Goal: Information Seeking & Learning: Learn about a topic

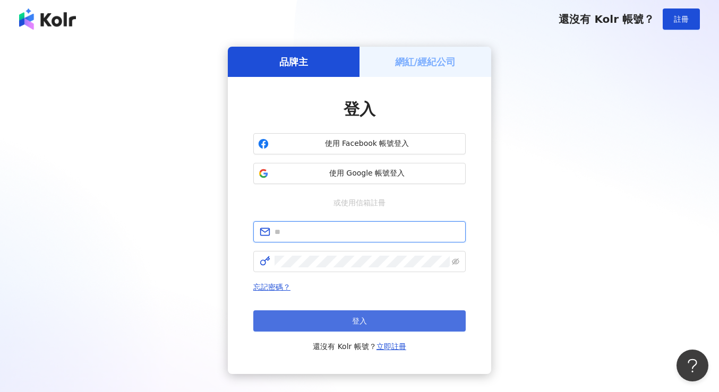
type input "**********"
click at [392, 327] on button "登入" at bounding box center [359, 320] width 212 height 21
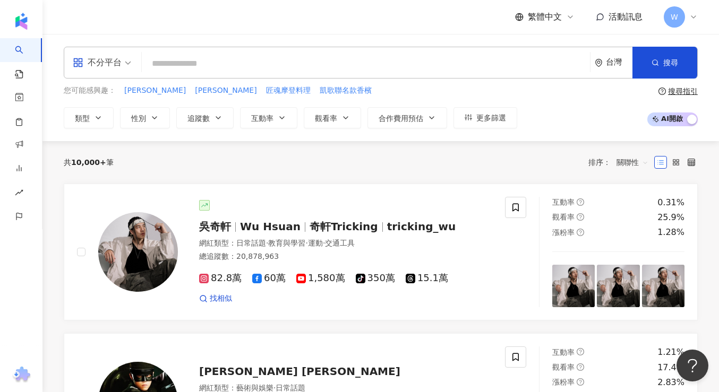
click at [245, 59] on input "search" at bounding box center [365, 64] width 439 height 20
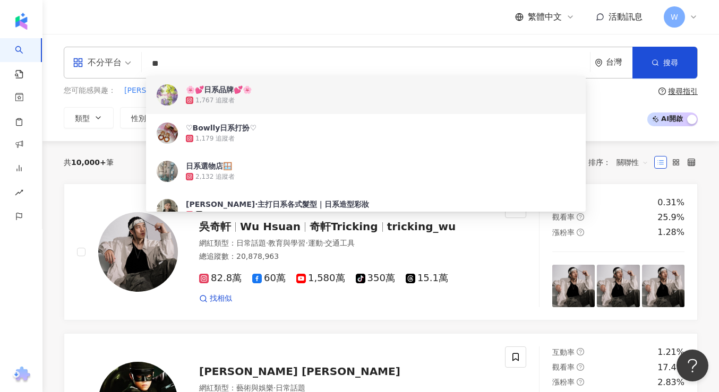
click at [216, 64] on input "**" at bounding box center [365, 64] width 439 height 20
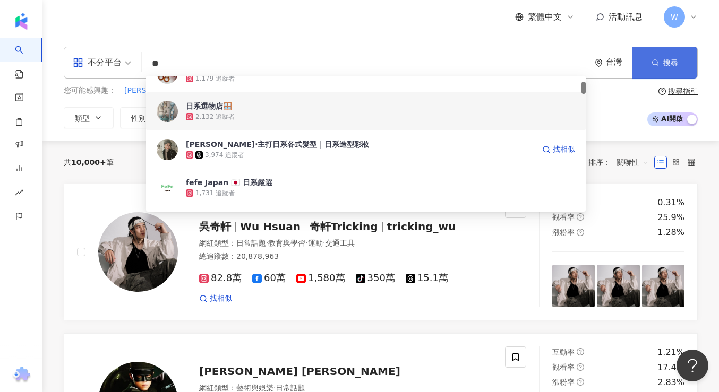
scroll to position [60, 0]
click at [684, 53] on button "搜尋" at bounding box center [664, 63] width 65 height 32
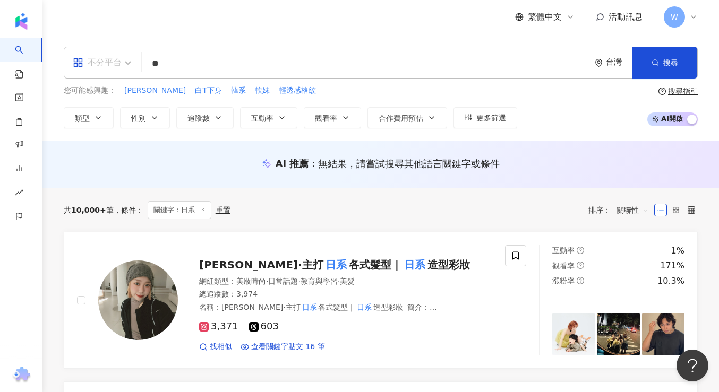
click at [120, 63] on div "不分平台" at bounding box center [97, 62] width 49 height 17
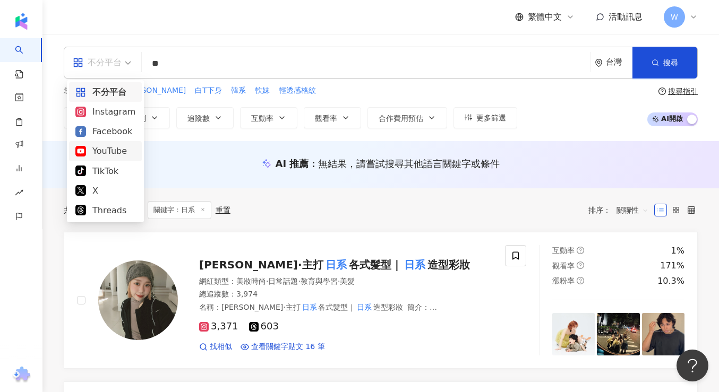
click at [106, 152] on div "YouTube" at bounding box center [105, 150] width 60 height 13
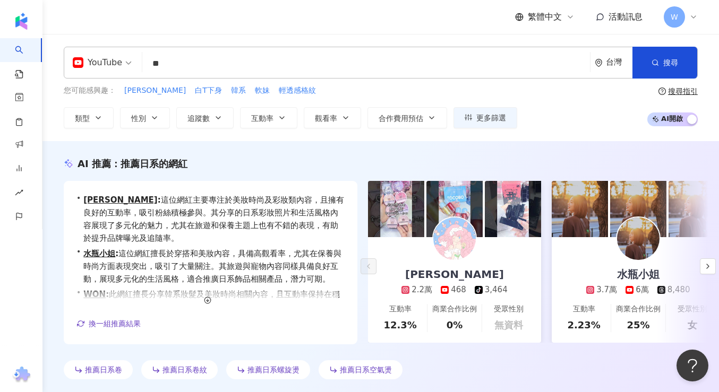
click at [201, 72] on input "**" at bounding box center [365, 64] width 439 height 20
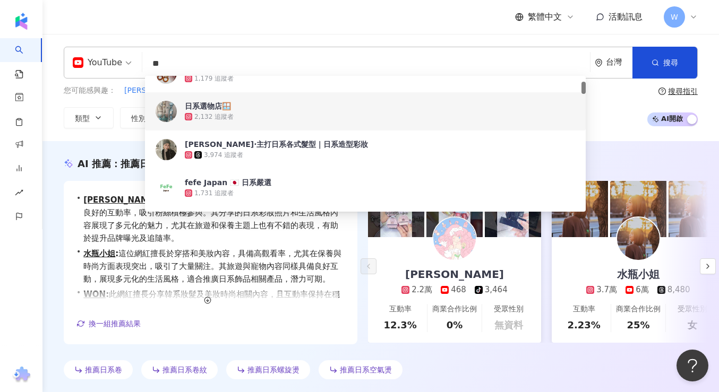
type input "*"
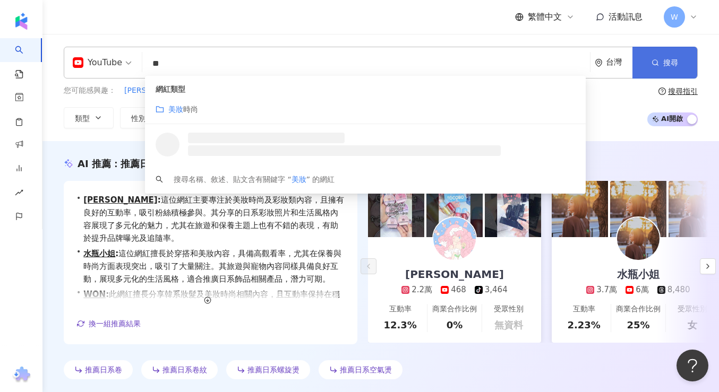
type input "**"
click at [673, 74] on button "搜尋" at bounding box center [664, 63] width 65 height 32
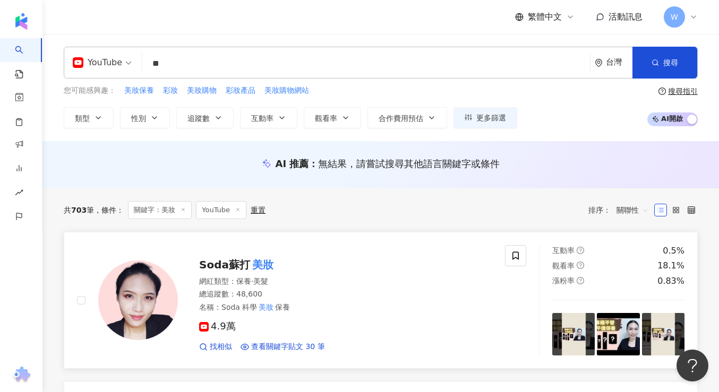
click at [220, 328] on span "4.9萬" at bounding box center [217, 326] width 37 height 11
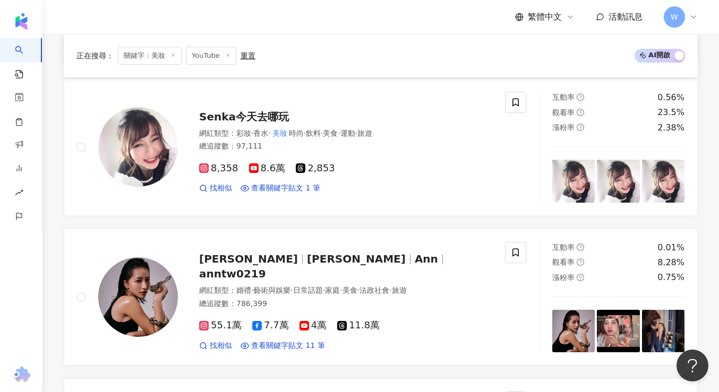
scroll to position [1046, 0]
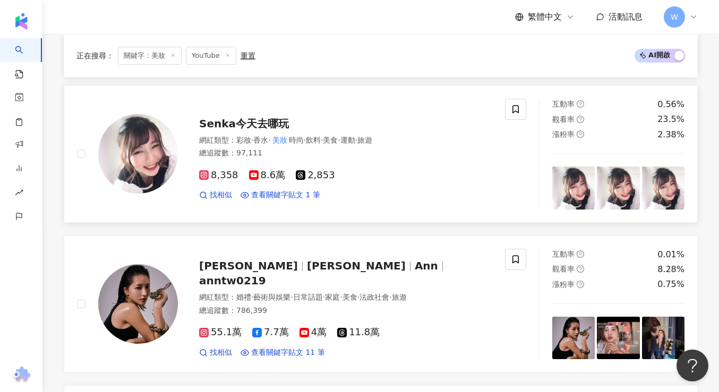
click at [275, 175] on span "8.6萬" at bounding box center [267, 175] width 37 height 11
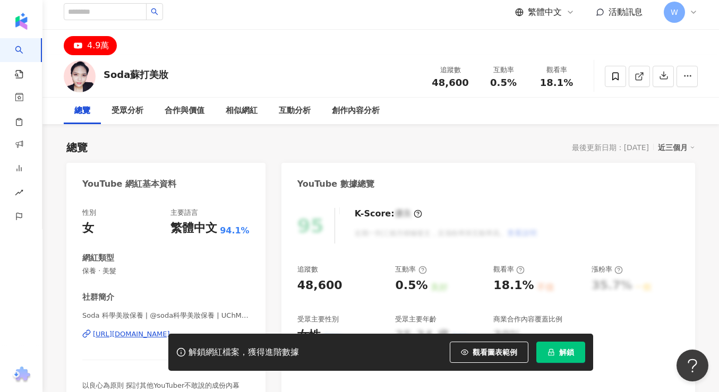
click at [127, 334] on div "解鎖網紅檔案，獲得進階數據 觀看圖表範例 解鎖" at bounding box center [359, 352] width 719 height 37
click at [133, 334] on div "解鎖網紅檔案，獲得進階數據 觀看圖表範例 解鎖" at bounding box center [359, 352] width 719 height 37
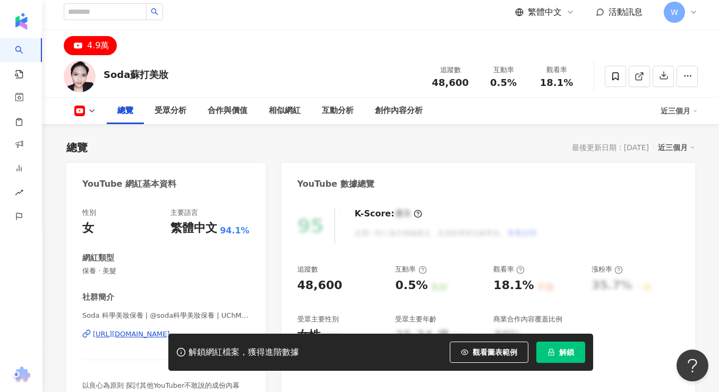
scroll to position [116, 0]
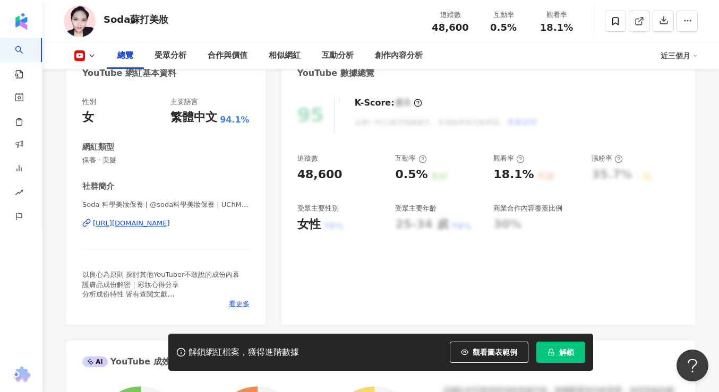
click at [88, 224] on icon at bounding box center [88, 222] width 4 height 5
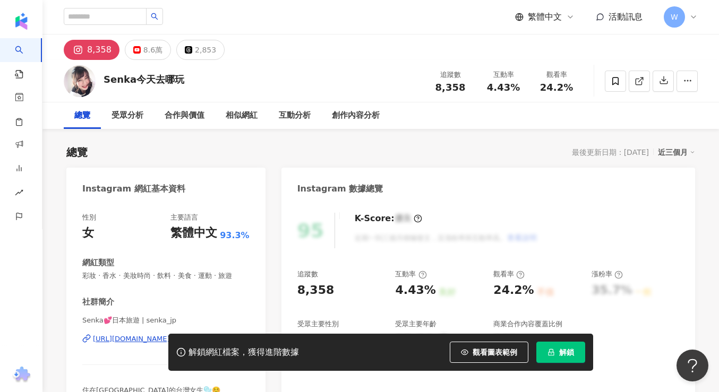
scroll to position [41, 0]
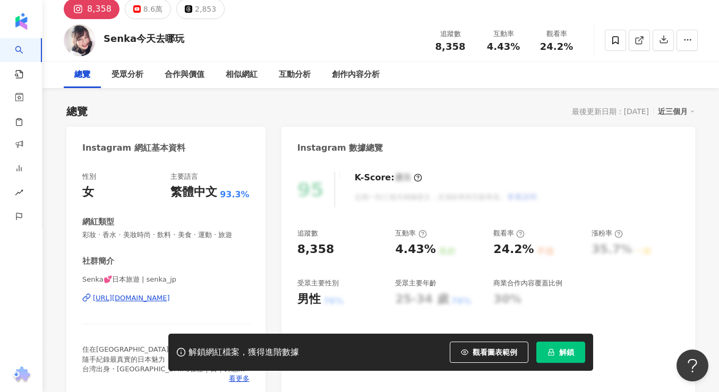
click at [150, 297] on div "https://www.instagram.com/senka_jp/" at bounding box center [131, 298] width 77 height 10
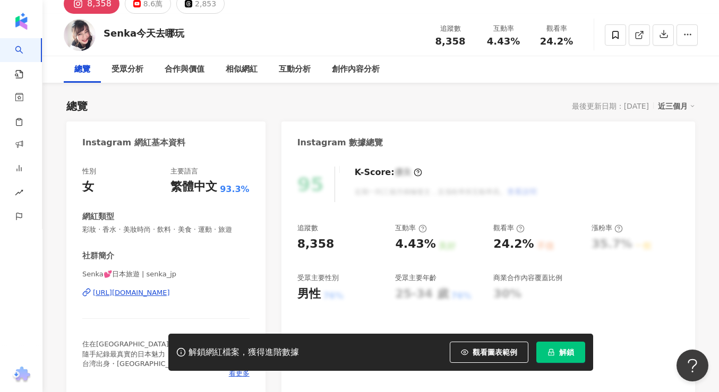
scroll to position [0, 0]
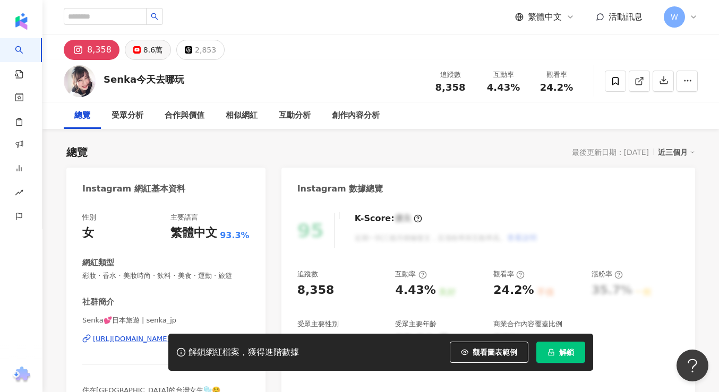
click at [153, 51] on div "8.6萬" at bounding box center [152, 49] width 19 height 15
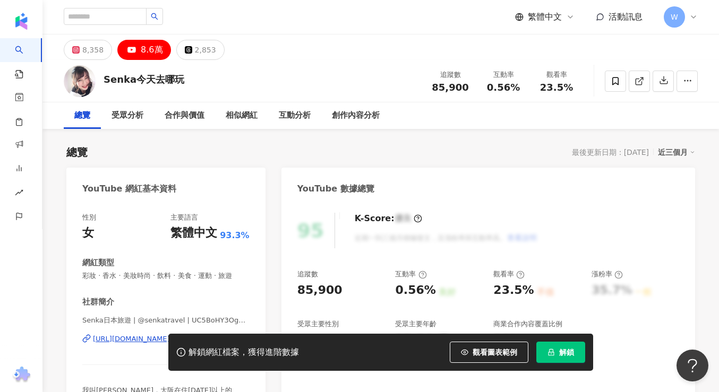
click at [140, 338] on div "解鎖網紅檔案，獲得進階數據 觀看圖表範例 解鎖" at bounding box center [359, 352] width 719 height 37
click at [115, 339] on div "解鎖網紅檔案，獲得進階數據 觀看圖表範例 解鎖" at bounding box center [359, 352] width 719 height 37
click at [133, 340] on div "解鎖網紅檔案，獲得進階數據 觀看圖表範例 解鎖" at bounding box center [359, 352] width 719 height 37
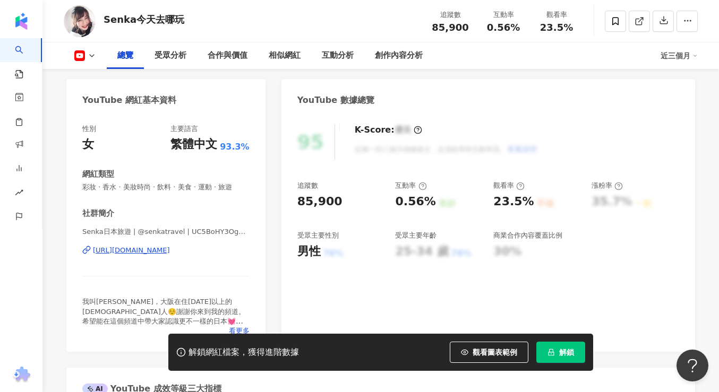
scroll to position [103, 0]
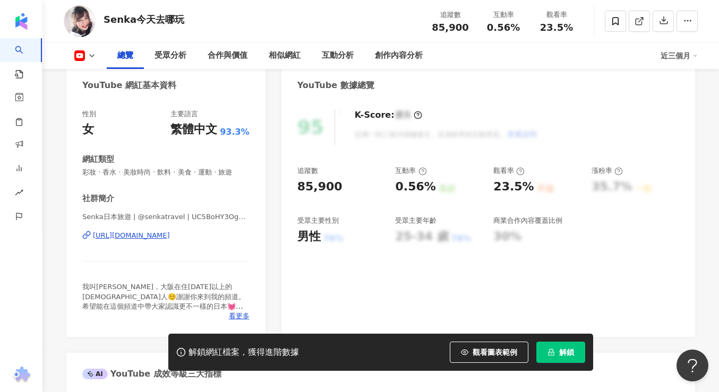
click at [161, 237] on div "https://www.youtube.com/channel/UC5BoHY3OguBFGbTXhfyzRXw" at bounding box center [131, 236] width 77 height 10
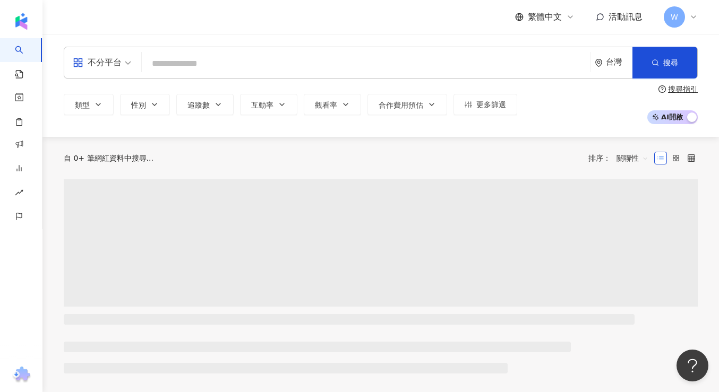
click at [222, 67] on input "search" at bounding box center [365, 64] width 439 height 20
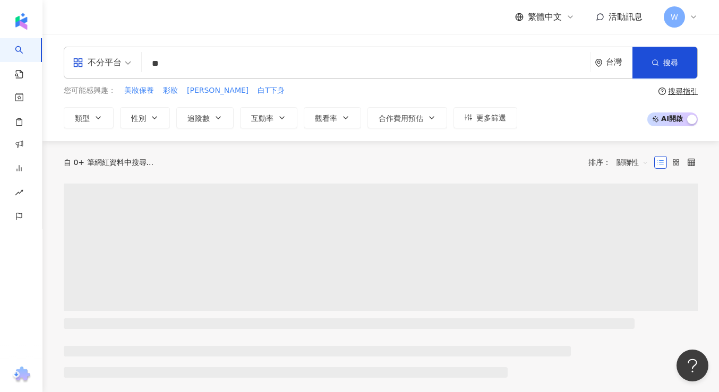
type input "*"
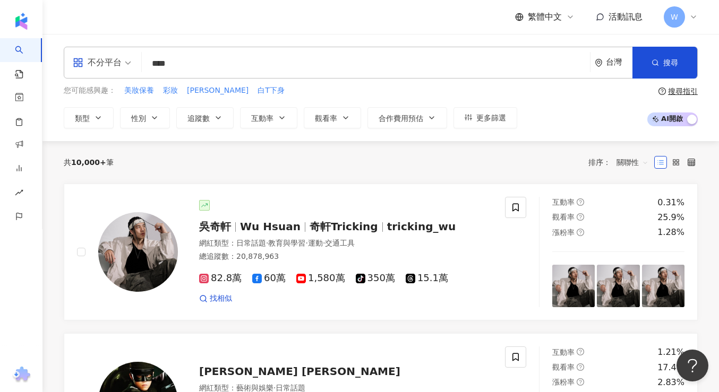
click at [113, 66] on div "不分平台" at bounding box center [97, 62] width 49 height 17
type input "****"
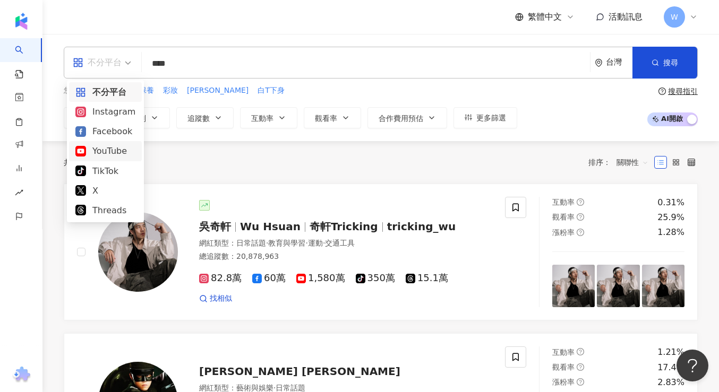
click at [114, 144] on div "YouTube" at bounding box center [105, 150] width 60 height 13
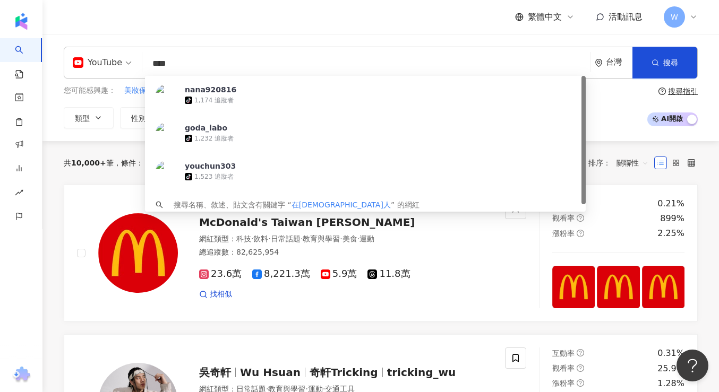
click at [198, 71] on input "****" at bounding box center [365, 64] width 439 height 20
click at [671, 60] on span "搜尋" at bounding box center [670, 62] width 15 height 8
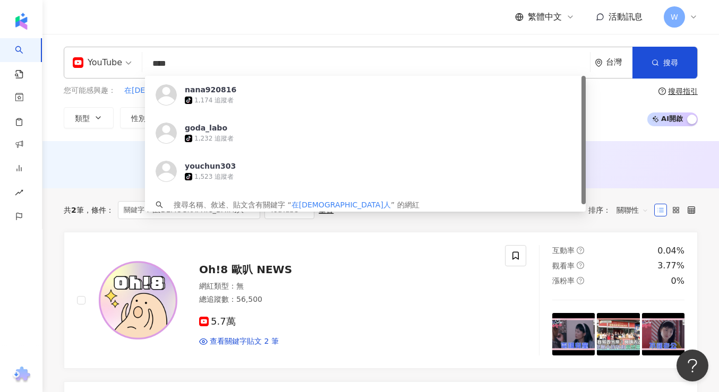
drag, startPoint x: 161, startPoint y: 60, endPoint x: 210, endPoint y: 60, distance: 48.3
click at [210, 60] on input "****" at bounding box center [365, 64] width 439 height 20
drag, startPoint x: 147, startPoint y: 69, endPoint x: 183, endPoint y: 69, distance: 35.6
click at [183, 69] on input "****" at bounding box center [365, 64] width 439 height 20
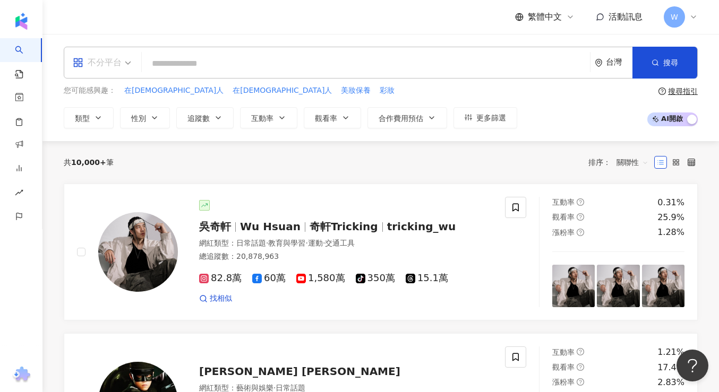
click at [114, 69] on div "不分平台" at bounding box center [97, 62] width 49 height 17
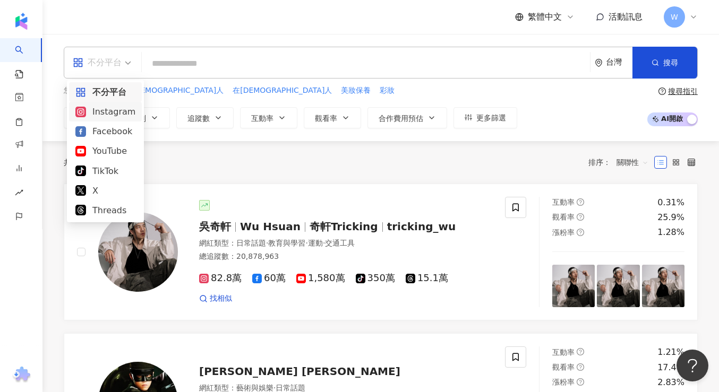
click at [112, 109] on div "Instagram" at bounding box center [105, 111] width 60 height 13
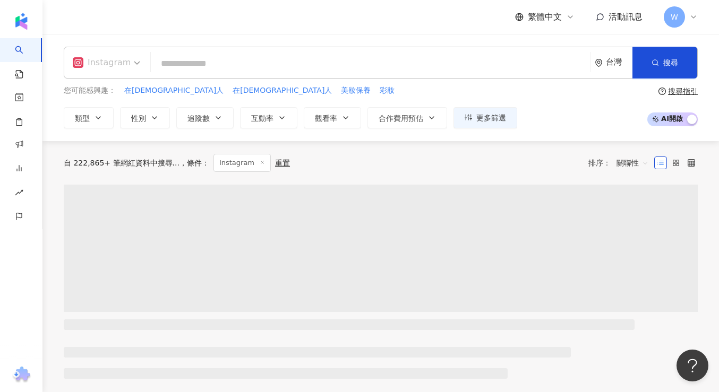
click at [120, 65] on div "Instagram" at bounding box center [102, 62] width 58 height 17
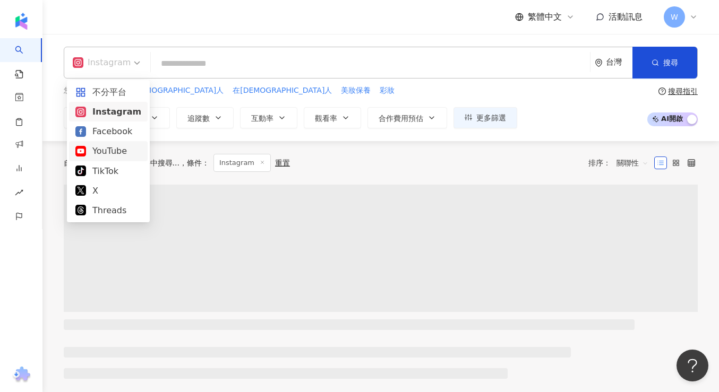
click at [117, 148] on div "YouTube" at bounding box center [108, 150] width 66 height 13
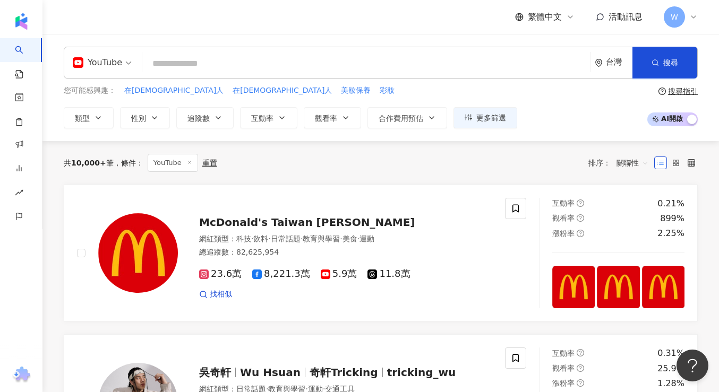
click at [171, 66] on input "search" at bounding box center [365, 64] width 439 height 20
click at [341, 91] on span "美妝保養" at bounding box center [356, 90] width 30 height 11
type input "****"
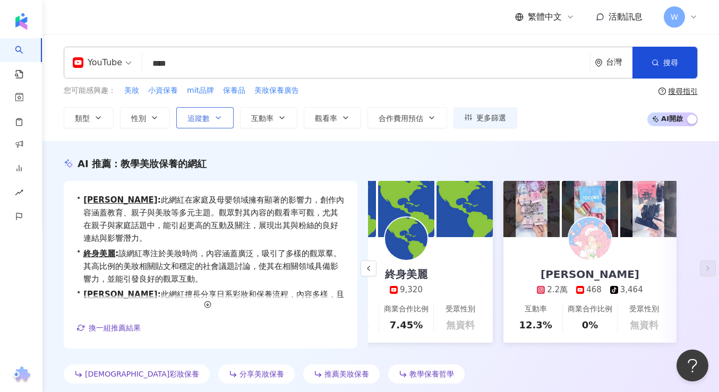
click at [200, 116] on span "追蹤數" at bounding box center [198, 118] width 22 height 8
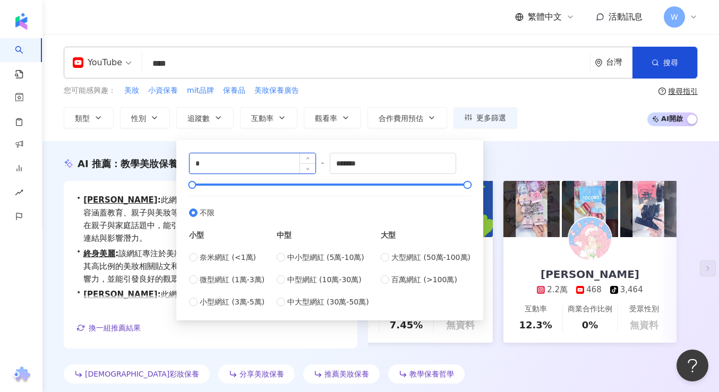
click at [214, 165] on input "*" at bounding box center [252, 163] width 126 height 20
type input "*****"
drag, startPoint x: 372, startPoint y: 161, endPoint x: 264, endPoint y: 161, distance: 108.3
click at [264, 161] on div "***** - ******* 不限 小型 奈米網紅 (<1萬) 微型網紅 (1萬-3萬) 小型網紅 (3萬-5萬) 中型 中小型網紅 (5萬-10萬) 中型…" at bounding box center [329, 230] width 281 height 155
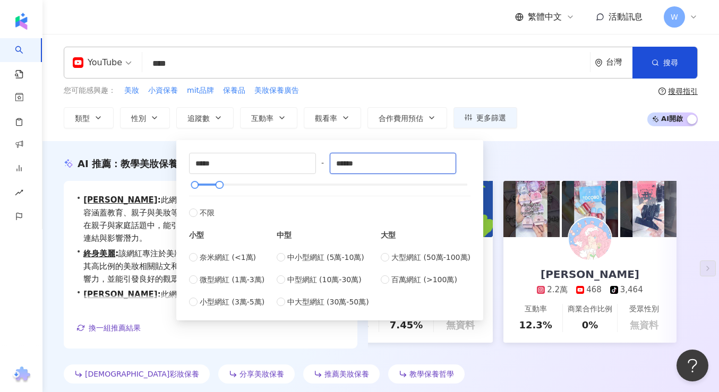
type input "******"
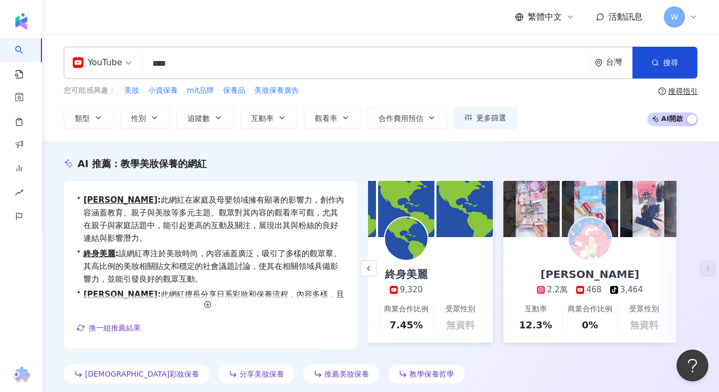
click at [539, 119] on div "您可能感興趣： 美妝 小資保養 mit品牌 保養品 美妝保養廣告 類型 性別 追蹤數 互動率 觀看率 合作費用預估 更多篩選 ***** - ****** 不…" at bounding box center [381, 107] width 634 height 44
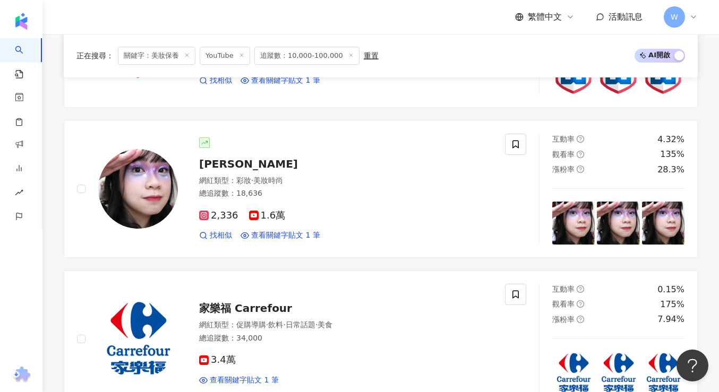
scroll to position [1523, 0]
click at [258, 213] on span "1.6萬" at bounding box center [267, 215] width 37 height 11
click at [212, 163] on span "阿臻" at bounding box center [248, 163] width 99 height 13
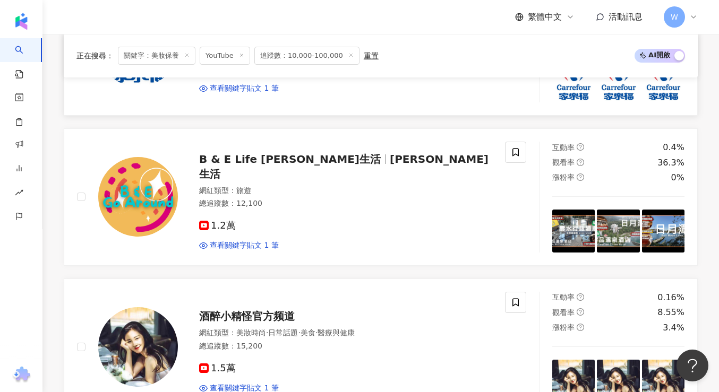
scroll to position [1980, 0]
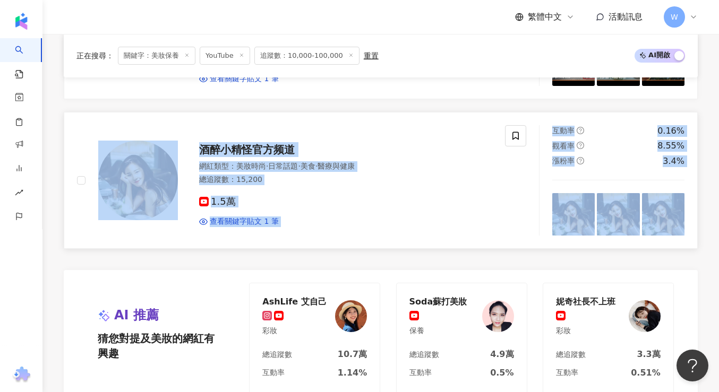
click at [429, 124] on link "酒醉小精怪官方频道 網紅類型 ： 美妝時尚 · 日常話題 · 美食 · 醫療與健康 總追蹤數 ： 15,200 1.5萬 查看關鍵字貼文 1 筆 互動率 0.…" at bounding box center [381, 180] width 634 height 137
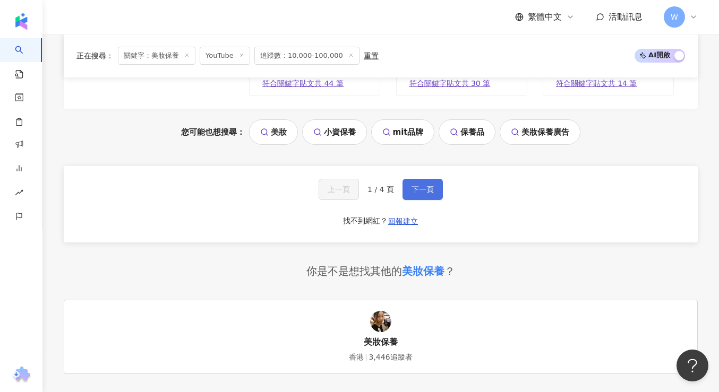
click at [428, 183] on button "下一頁" at bounding box center [422, 189] width 40 height 21
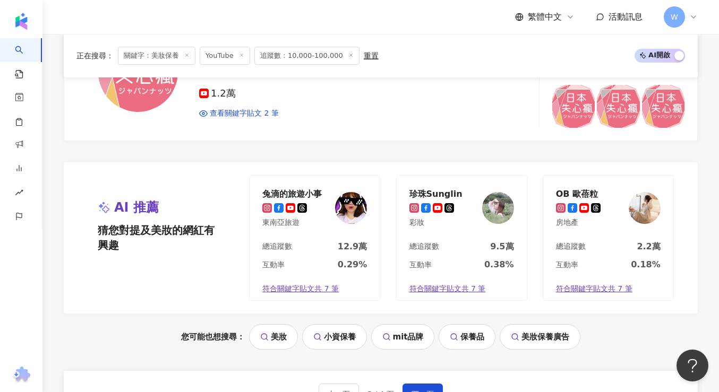
scroll to position [2390, 0]
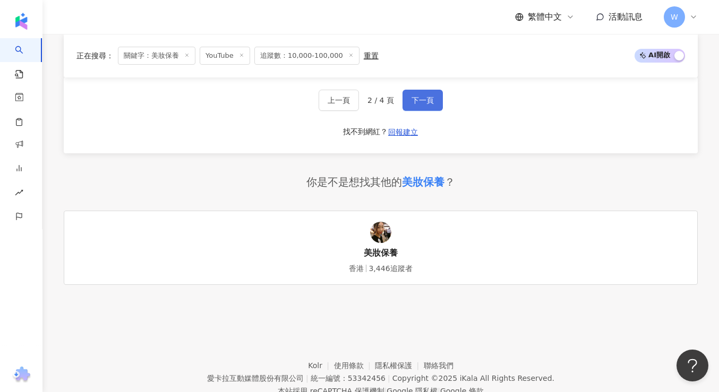
click at [426, 100] on span "下一頁" at bounding box center [422, 100] width 22 height 8
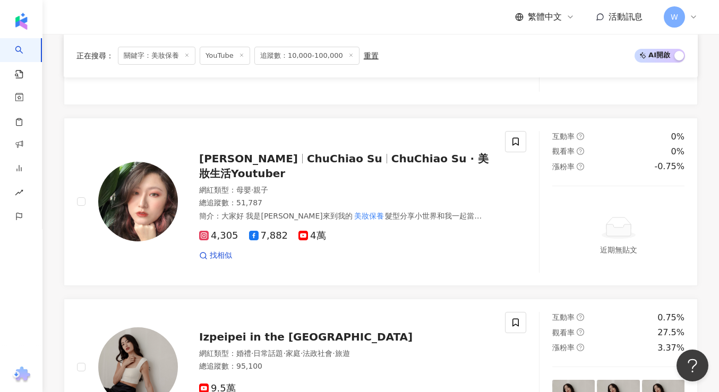
scroll to position [2186, 0]
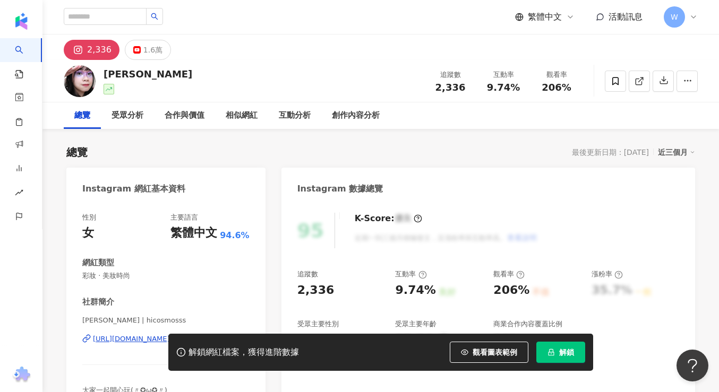
scroll to position [129, 0]
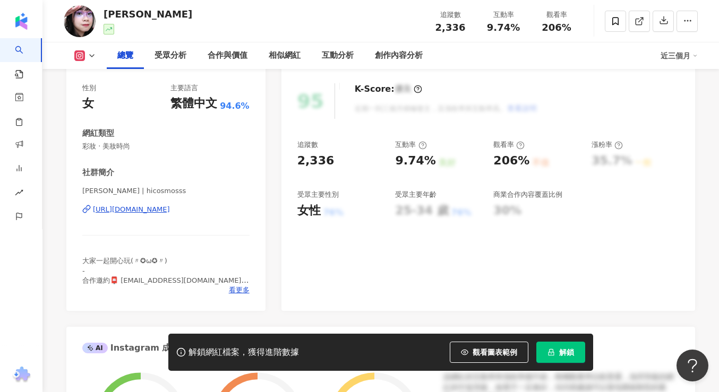
click at [170, 210] on div "[URL][DOMAIN_NAME]" at bounding box center [131, 210] width 77 height 10
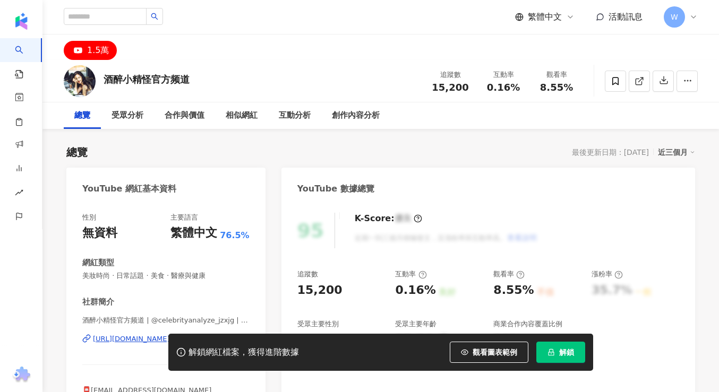
scroll to position [25, 0]
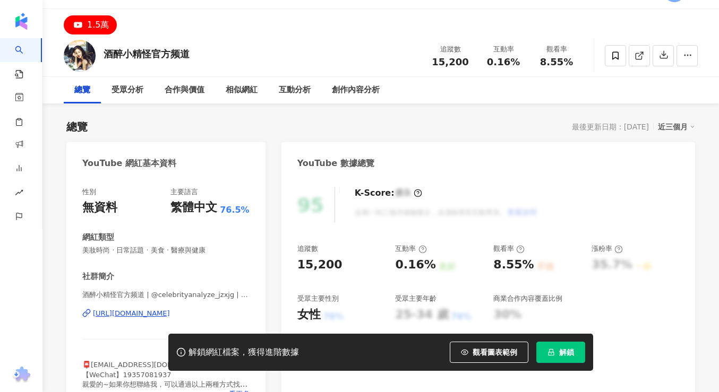
click at [150, 314] on div "https://www.youtube.com/channel/UCpwgv9yXPFEzUN4qZ82WBYQ" at bounding box center [131, 314] width 77 height 10
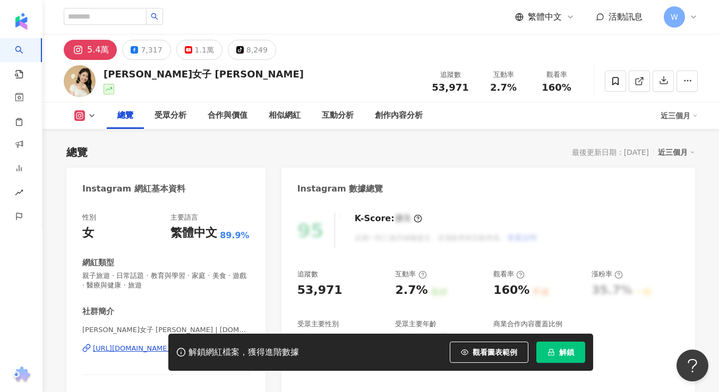
click at [135, 348] on div "解鎖網紅檔案，獲得進階數據 觀看圖表範例 解鎖" at bounding box center [359, 352] width 719 height 37
click at [134, 352] on div "解鎖網紅檔案，獲得進階數據 觀看圖表範例 解鎖" at bounding box center [359, 352] width 719 height 37
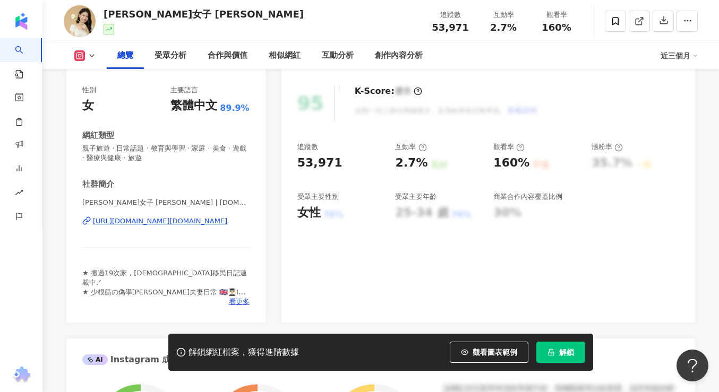
click at [88, 220] on icon at bounding box center [86, 221] width 8 height 8
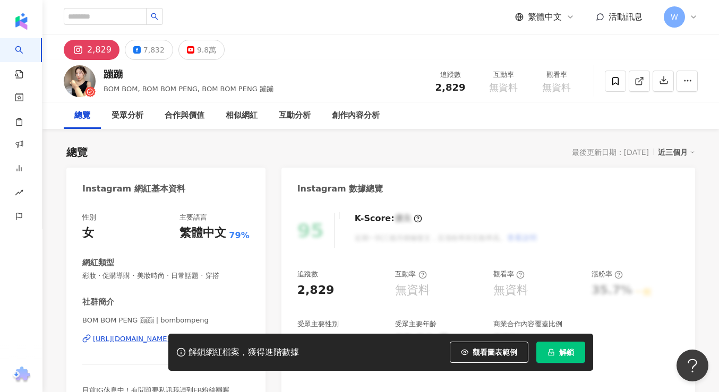
scroll to position [83, 0]
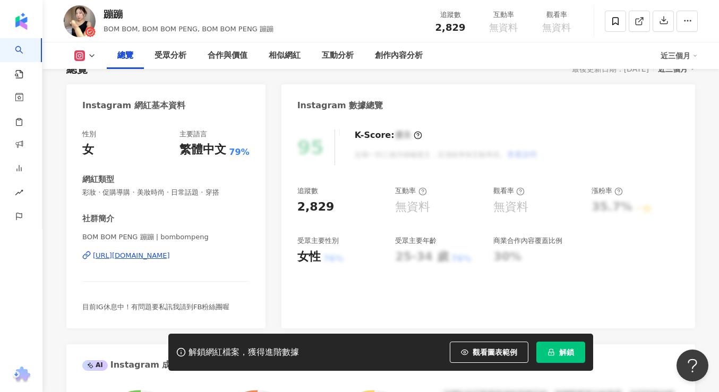
click at [149, 259] on div "[URL][DOMAIN_NAME]" at bounding box center [131, 256] width 77 height 10
